Goal: Check status: Check status

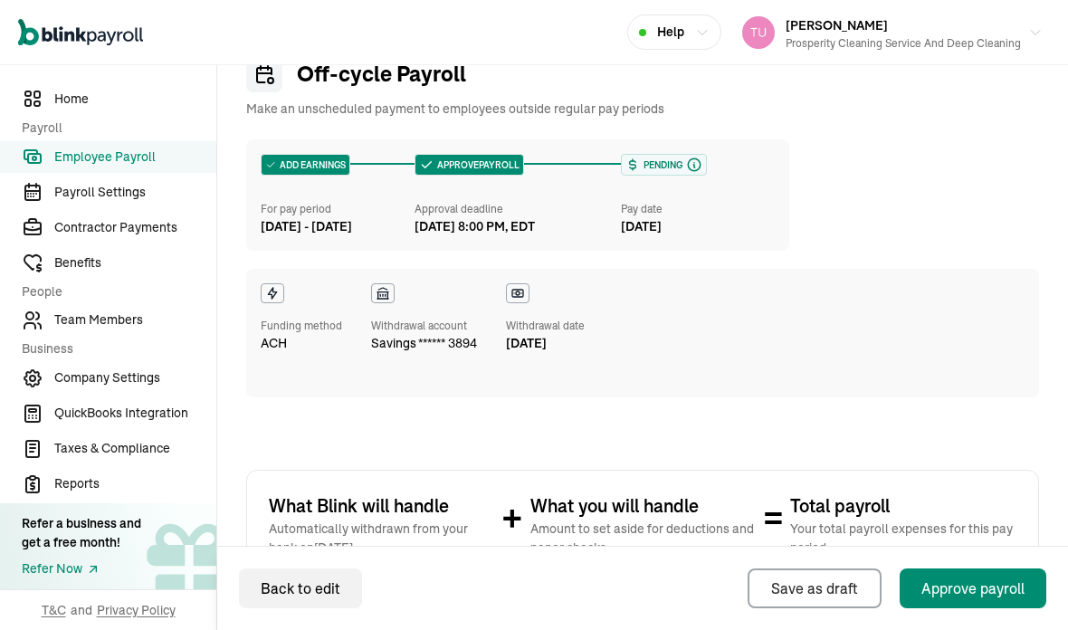
scroll to position [75, 0]
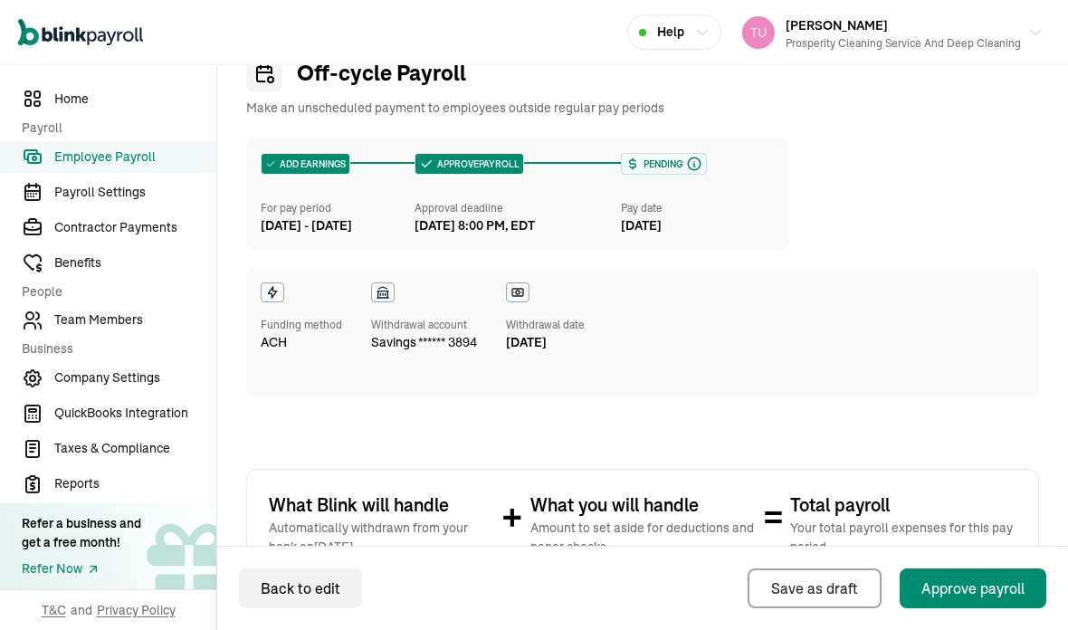
click at [102, 239] on link "Contractor Payments" at bounding box center [108, 228] width 216 height 32
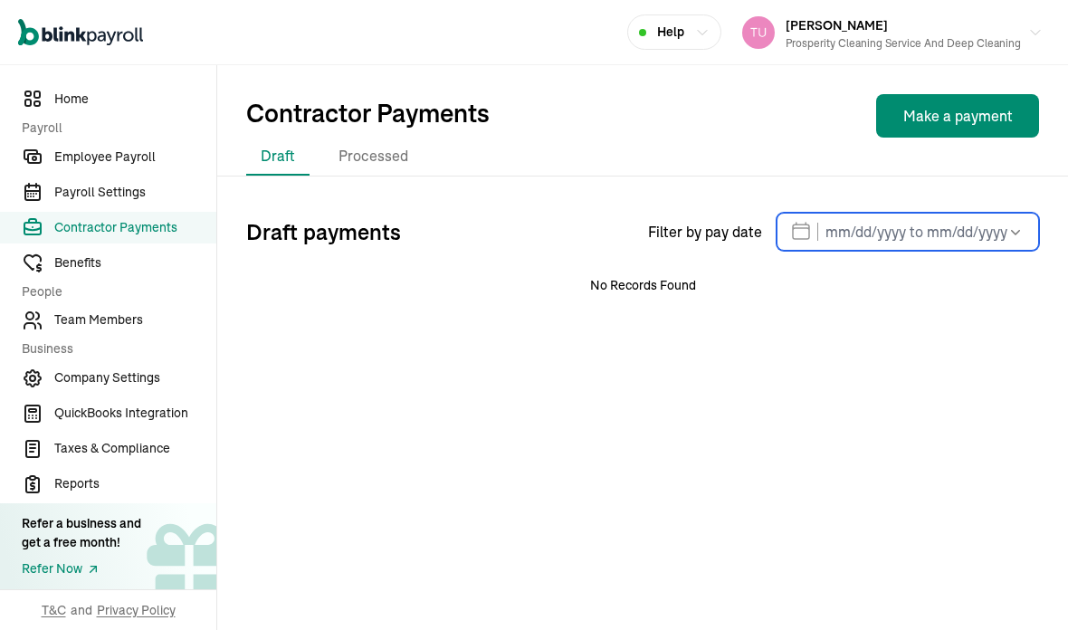
click at [855, 233] on input "text" at bounding box center [907, 232] width 262 height 38
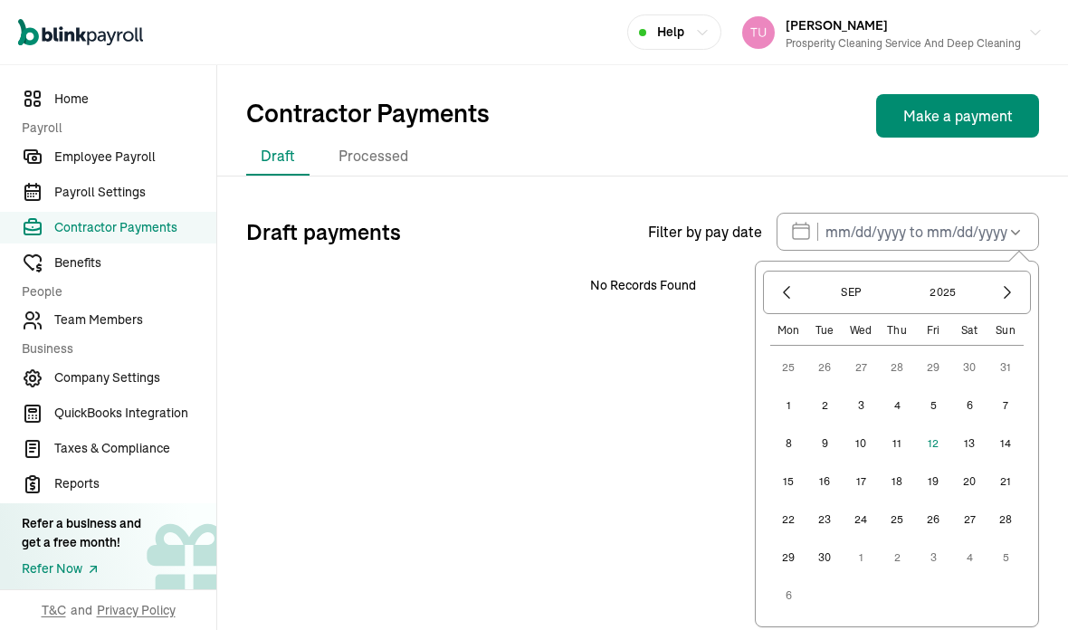
click at [792, 403] on button "1" at bounding box center [788, 405] width 36 height 36
click at [1004, 441] on button "14" at bounding box center [1005, 443] width 36 height 36
type input "[DATE] ~ [DATE]"
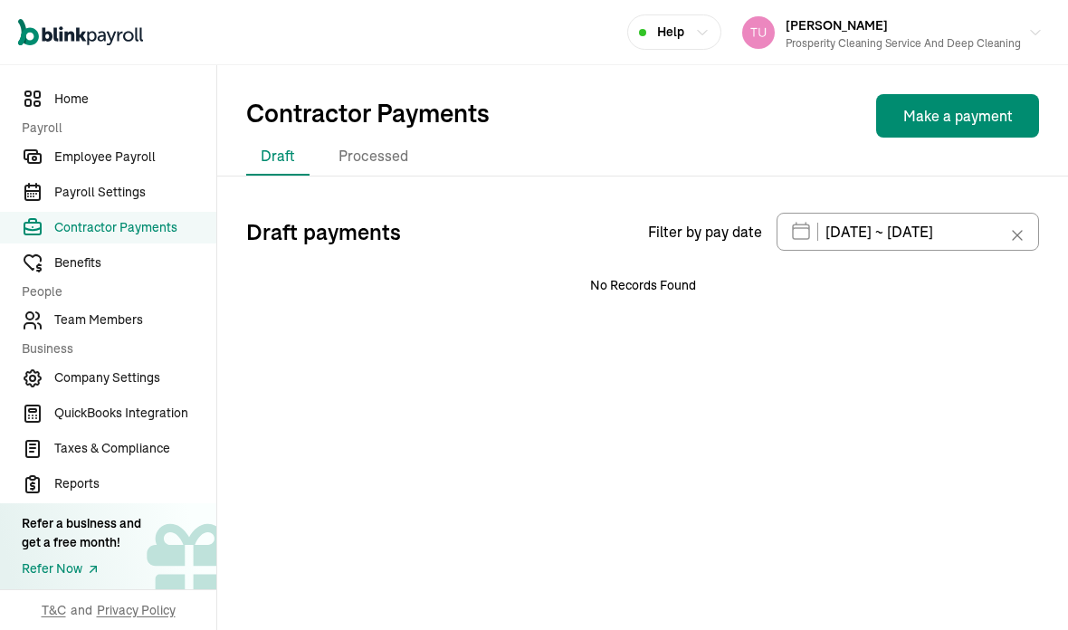
click at [379, 149] on li "Processed" at bounding box center [373, 157] width 99 height 38
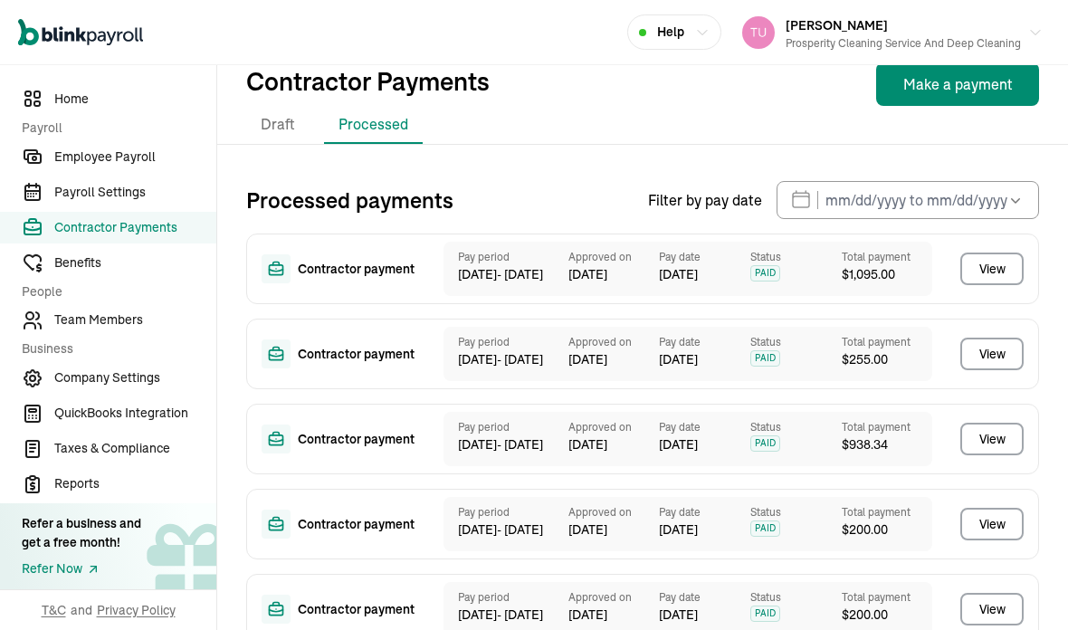
click at [1020, 203] on icon "button" at bounding box center [1015, 200] width 18 height 18
click at [595, 174] on div "Processed payments Filter by pay date [DATE] Mon Tue Wed Thu Fri Sat Sun 25 26 …" at bounding box center [642, 416] width 850 height 514
click at [928, 190] on input "text" at bounding box center [907, 200] width 262 height 38
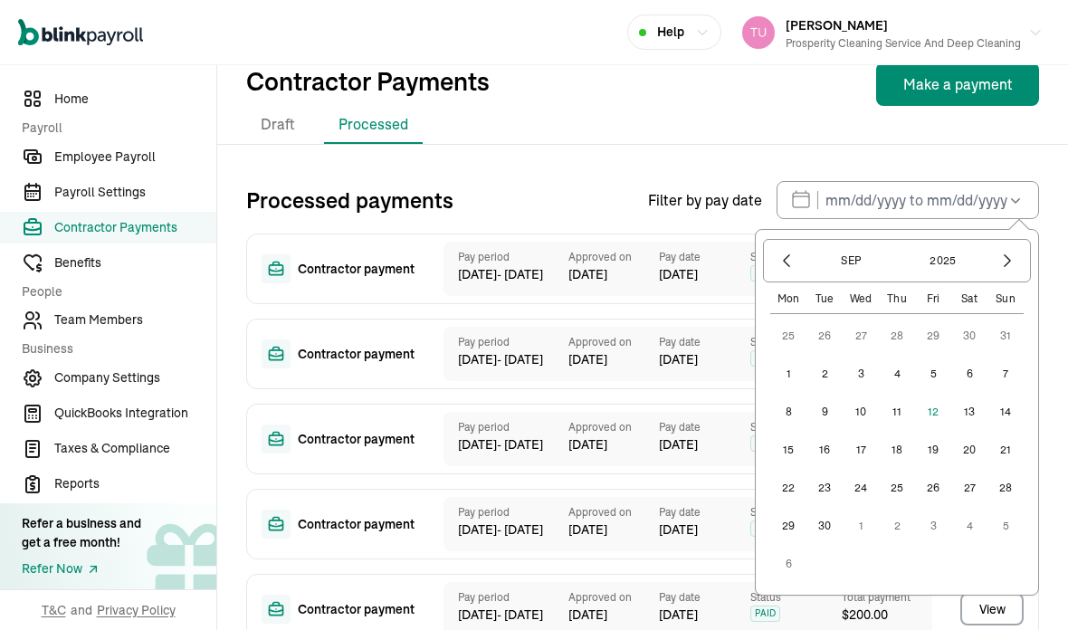
click at [941, 366] on button "5" at bounding box center [933, 374] width 36 height 36
click at [792, 370] on button "1" at bounding box center [788, 374] width 36 height 36
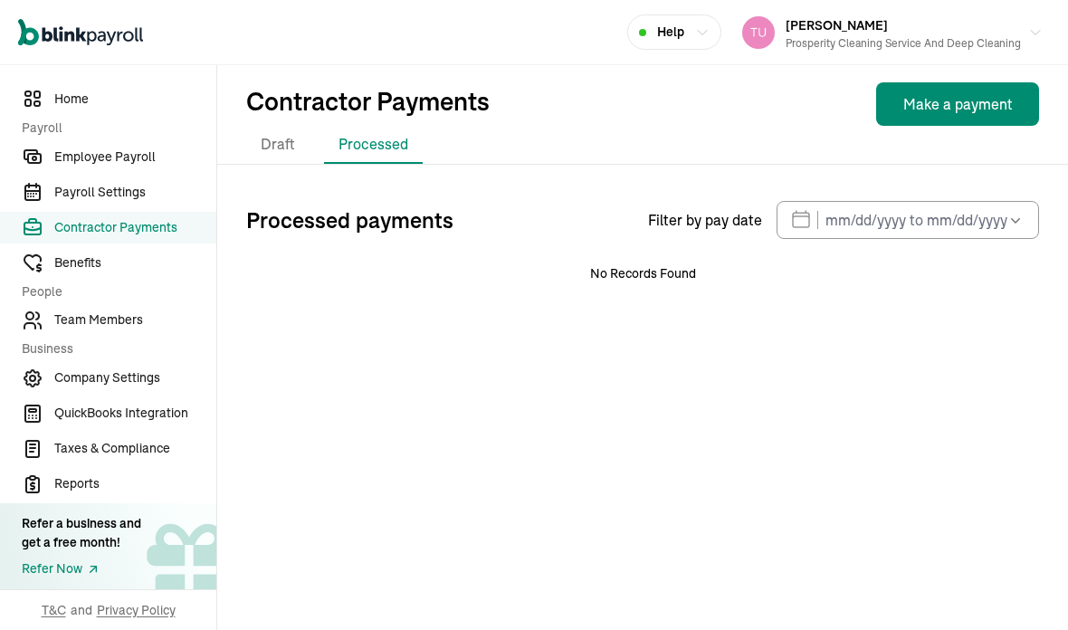
type input "[DATE] ~ [DATE]"
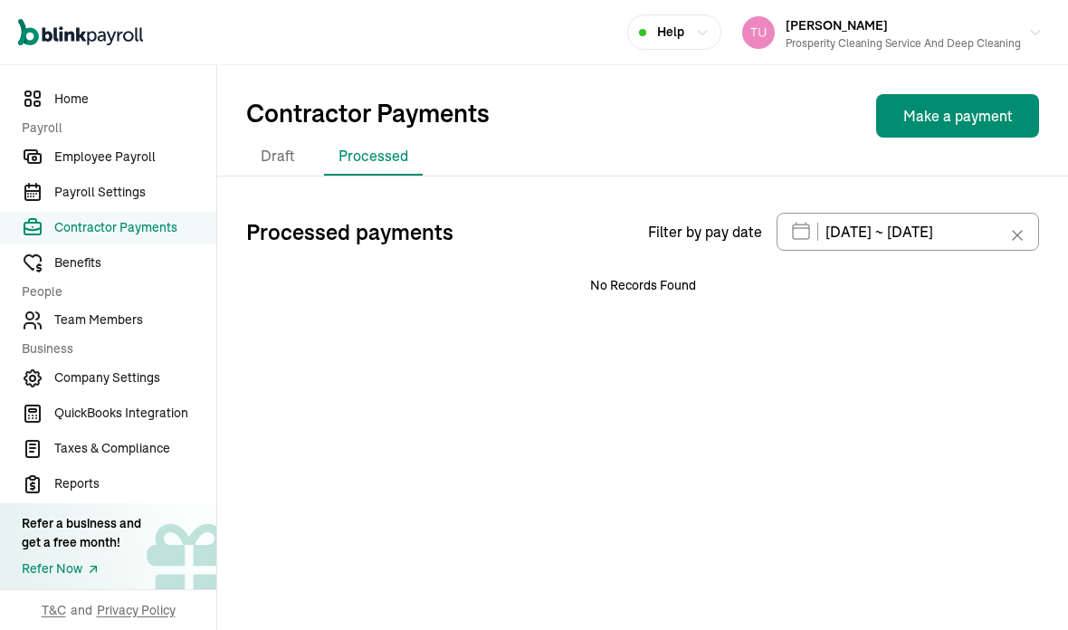
click at [1026, 228] on div at bounding box center [1022, 235] width 22 height 38
click at [1011, 216] on input "[DATE] ~ [DATE]" at bounding box center [907, 232] width 262 height 38
click at [663, 320] on div "Processed payments Filter by pay date [DATE] ~ [DATE] [DATE] Mon Tue Wed Thu Fr…" at bounding box center [642, 273] width 850 height 121
click at [280, 148] on li "Draft" at bounding box center [277, 157] width 63 height 38
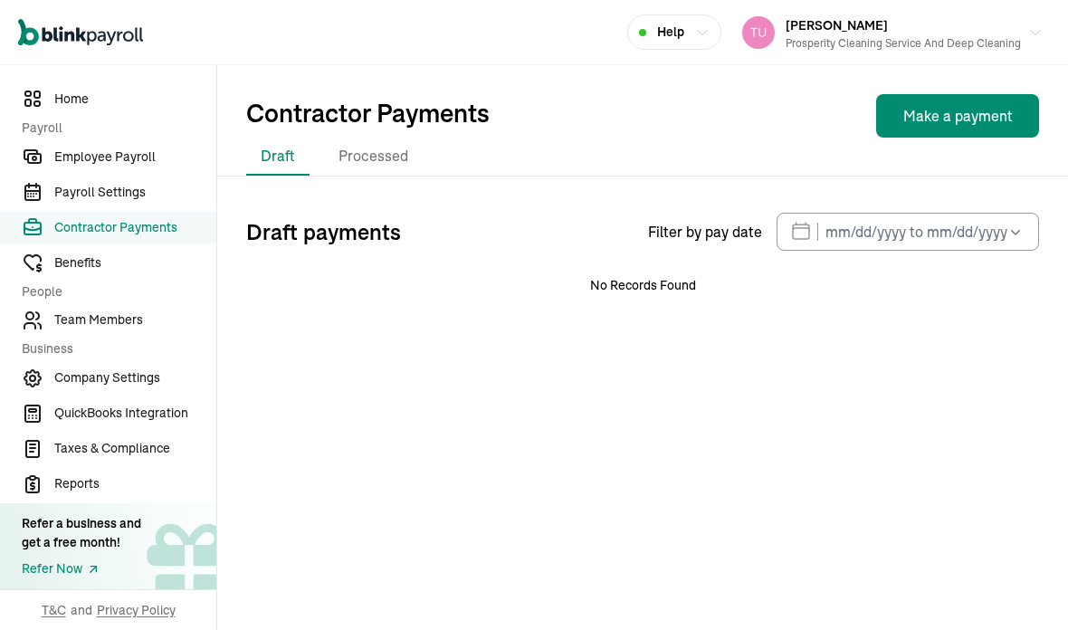
click at [365, 152] on li "Processed" at bounding box center [373, 157] width 99 height 38
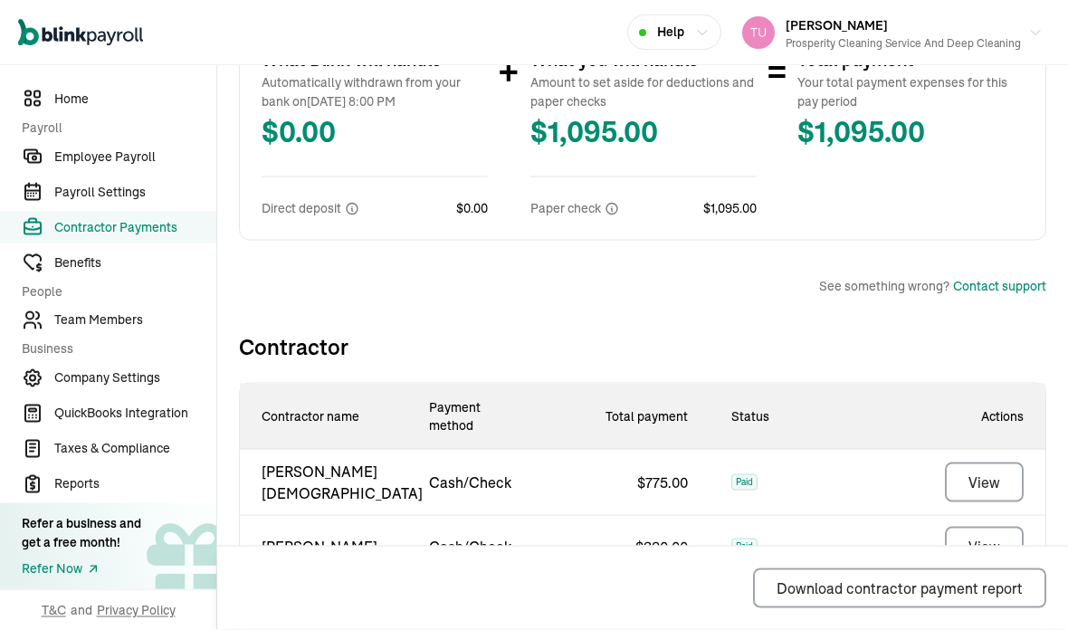
scroll to position [64, 0]
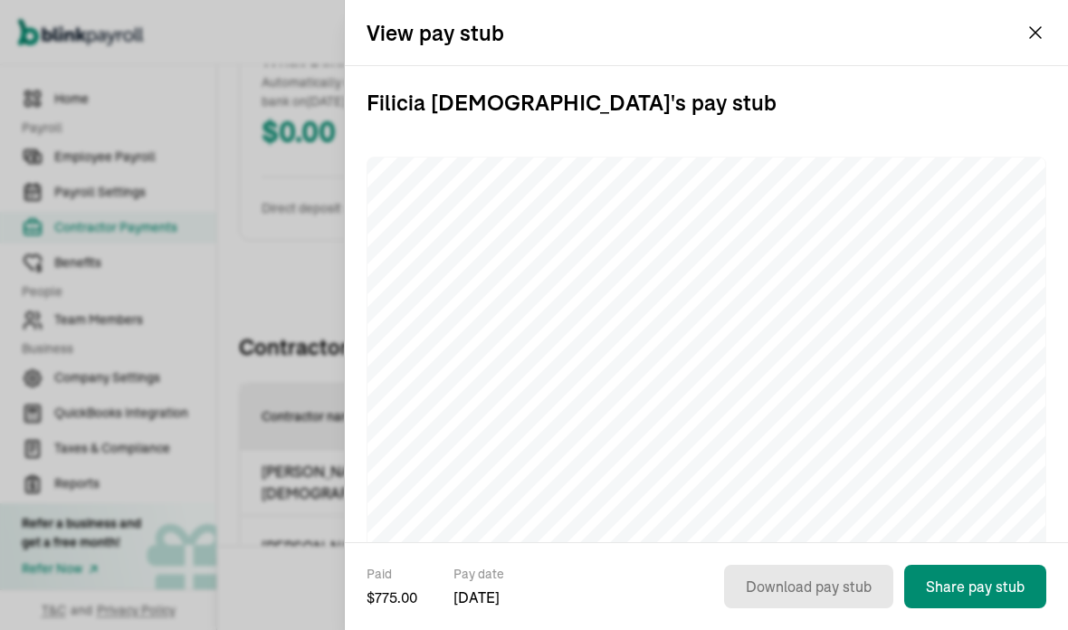
click at [1020, 33] on div "View pay stub" at bounding box center [706, 32] width 723 height 65
click at [1019, 39] on div "View pay stub" at bounding box center [706, 32] width 723 height 65
click at [1039, 18] on div "View pay stub" at bounding box center [706, 32] width 723 height 65
click at [1043, 27] on icon "button" at bounding box center [1035, 33] width 22 height 22
click at [1030, 41] on div "What Blink will handle Automatically withdrawn from your bank on [DATE] 8:00 PM…" at bounding box center [642, 132] width 807 height 217
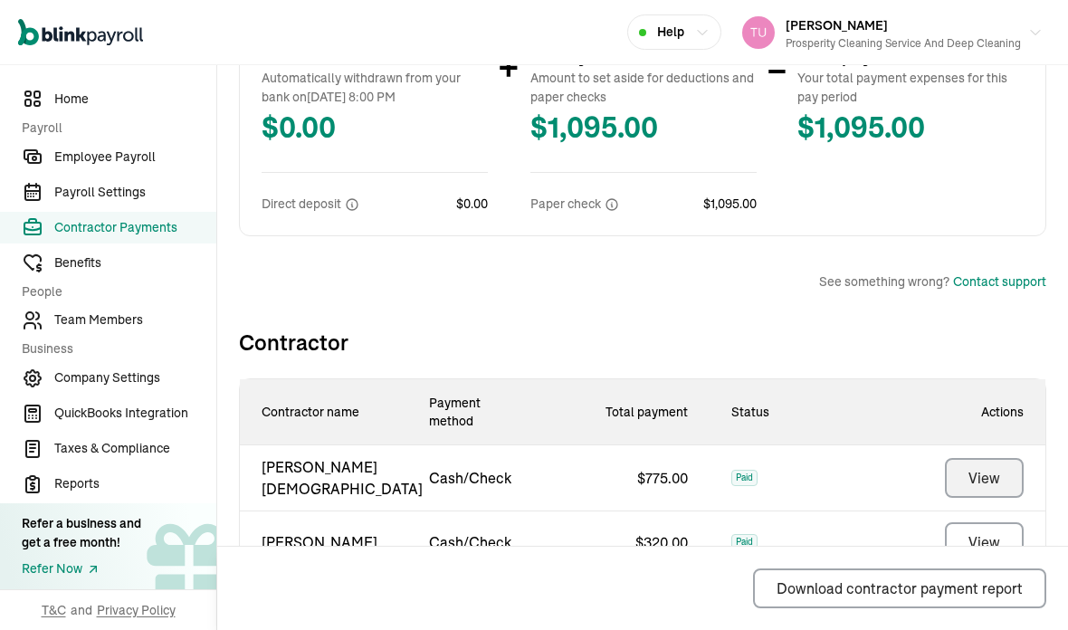
scroll to position [470, 0]
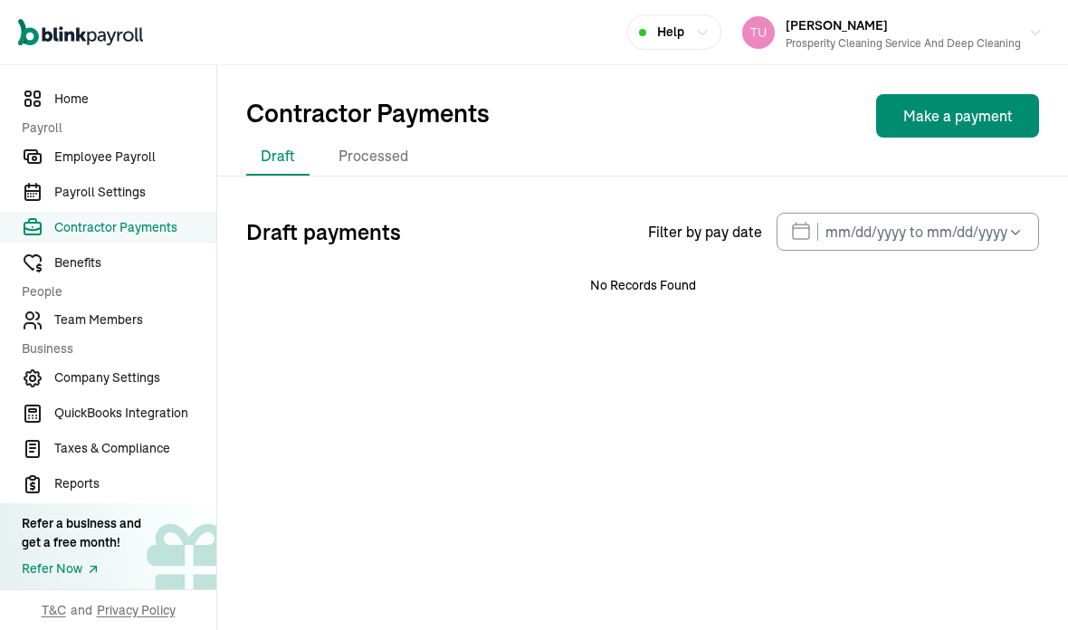
click at [361, 138] on li "Processed" at bounding box center [373, 157] width 99 height 38
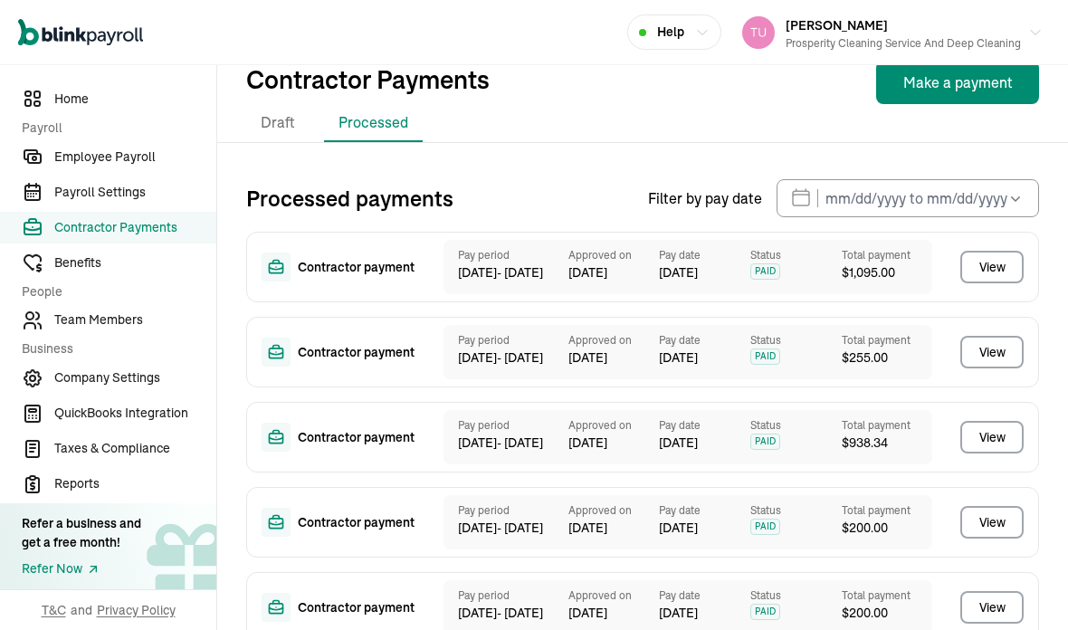
scroll to position [32, 0]
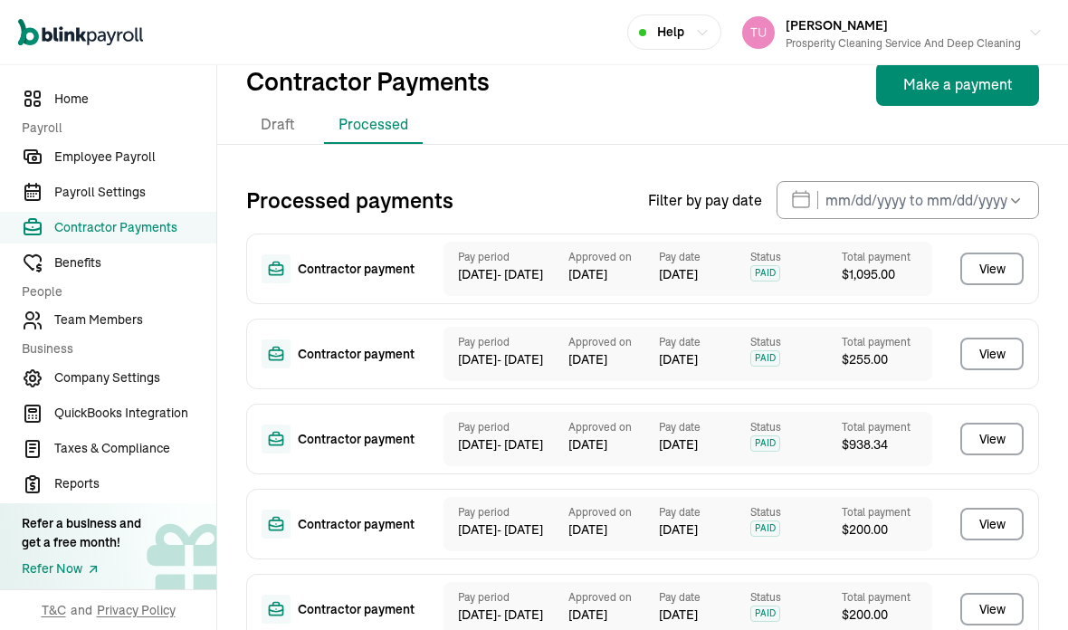
click at [470, 419] on div "Contractor payment Pay period [DATE] - [DATE] Approved on [DATE] Pay date [DATE…" at bounding box center [642, 438] width 792 height 411
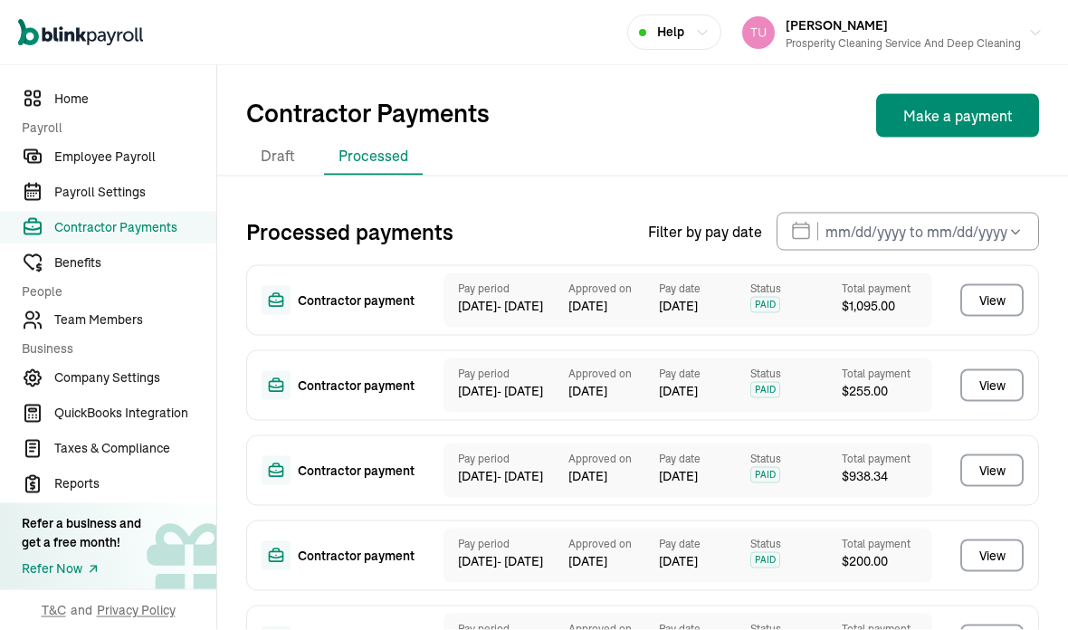
scroll to position [48, 0]
